Goal: Entertainment & Leisure: Consume media (video, audio)

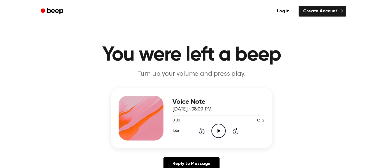
click at [213, 128] on icon "Play Audio" at bounding box center [218, 131] width 14 height 14
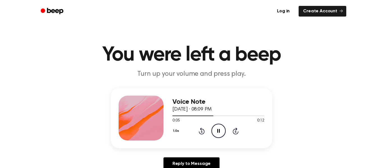
click at [213, 128] on icon "Pause Audio" at bounding box center [218, 131] width 14 height 14
click at [213, 128] on icon "Play Audio" at bounding box center [218, 131] width 14 height 14
click at [201, 131] on icon at bounding box center [201, 131] width 1 height 2
click at [202, 129] on icon "Rewind 5 seconds" at bounding box center [201, 130] width 6 height 7
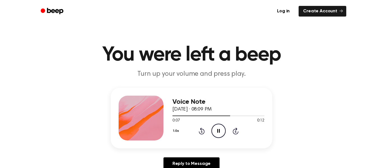
click at [202, 129] on icon "Rewind 5 seconds" at bounding box center [201, 130] width 6 height 7
click at [199, 127] on icon "Rewind 5 seconds" at bounding box center [201, 130] width 6 height 7
click at [213, 132] on icon "Play Audio" at bounding box center [218, 131] width 14 height 14
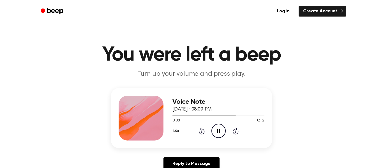
click at [207, 130] on div "1.0x Rewind 5 seconds Pause Audio Skip 5 seconds" at bounding box center [218, 131] width 92 height 14
click at [202, 129] on icon at bounding box center [202, 130] width 6 height 7
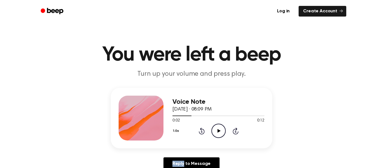
click at [211, 130] on icon "Play Audio" at bounding box center [218, 131] width 14 height 14
click at [198, 127] on icon "Rewind 5 seconds" at bounding box center [201, 130] width 6 height 7
click at [221, 130] on icon "Play Audio" at bounding box center [218, 131] width 14 height 14
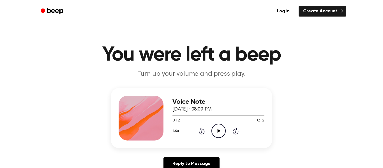
click at [221, 130] on icon "Play Audio" at bounding box center [218, 131] width 14 height 14
click at [200, 127] on icon "Rewind 5 seconds" at bounding box center [201, 130] width 6 height 7
click at [215, 129] on icon "Play Audio" at bounding box center [218, 131] width 14 height 14
